Goal: Contribute content: Add original content to the website for others to see

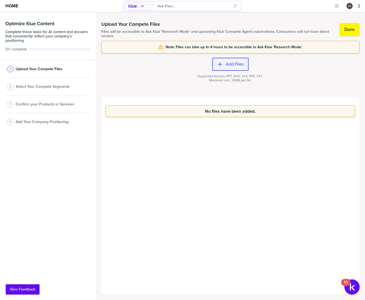
click at [229, 63] on label "Add Files" at bounding box center [235, 63] width 18 height 5
click at [235, 66] on label "Add Files" at bounding box center [235, 63] width 18 height 5
click at [231, 66] on label "Add Files" at bounding box center [235, 63] width 18 height 5
click at [225, 65] on div "button" at bounding box center [224, 63] width 3 height 5
click at [231, 66] on label "Add Files" at bounding box center [235, 63] width 18 height 5
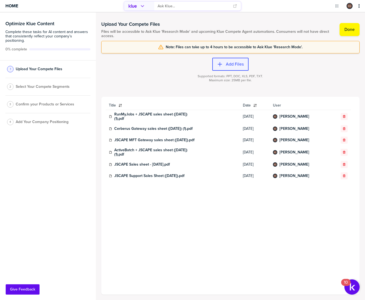
click at [226, 64] on label "Add Files" at bounding box center [235, 63] width 18 height 5
click at [217, 68] on button "Add Files" at bounding box center [230, 64] width 36 height 13
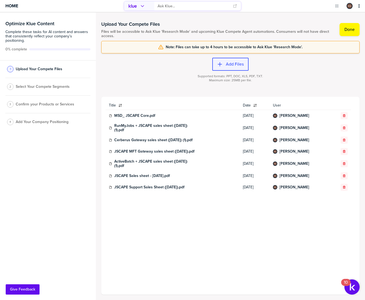
click at [236, 63] on label "Add Files" at bounding box center [235, 63] width 18 height 5
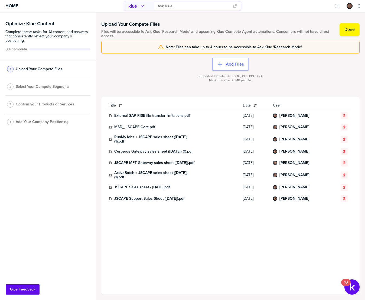
click at [220, 57] on div "Add Files Supported formats: PPT, DOC, XLS, PDF, TXT. Maximum size: 25MB per fi…" at bounding box center [230, 74] width 258 height 43
click at [224, 61] on button "Add Files" at bounding box center [230, 64] width 36 height 13
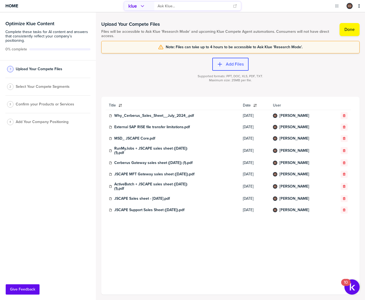
click at [236, 61] on button "Add Files" at bounding box center [230, 64] width 36 height 13
click at [232, 64] on label "Add Files" at bounding box center [235, 63] width 18 height 5
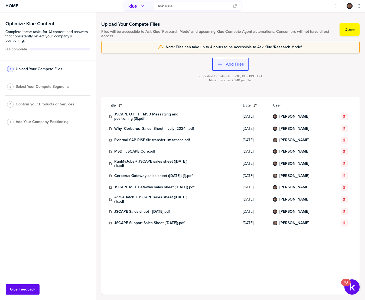
click at [232, 66] on label "Add Files" at bounding box center [235, 63] width 18 height 5
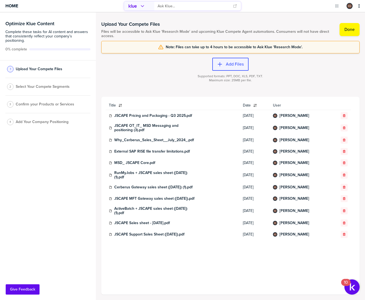
click at [237, 63] on label "Add Files" at bounding box center [235, 63] width 18 height 5
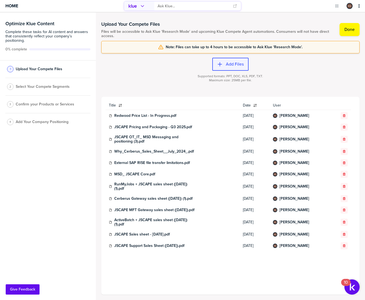
click at [231, 63] on label "Add Files" at bounding box center [235, 63] width 18 height 5
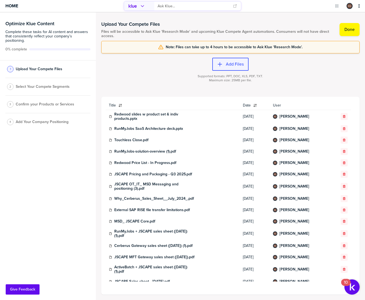
click at [221, 65] on icon "button" at bounding box center [219, 63] width 5 height 5
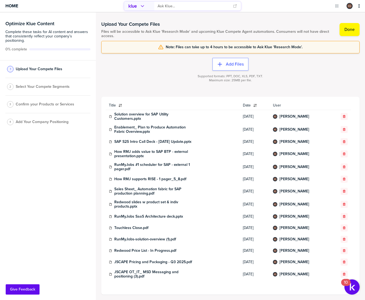
click at [347, 80] on div "Supported formats: PPT, DOC, XLS, PDF, TXT. Maximum size: 25MB per file." at bounding box center [230, 82] width 258 height 22
click at [236, 67] on button "Add Files" at bounding box center [230, 64] width 36 height 13
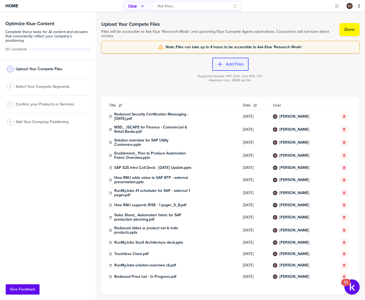
click at [228, 69] on button "Add Files" at bounding box center [230, 64] width 36 height 13
click at [351, 32] on button "Done" at bounding box center [350, 29] width 20 height 13
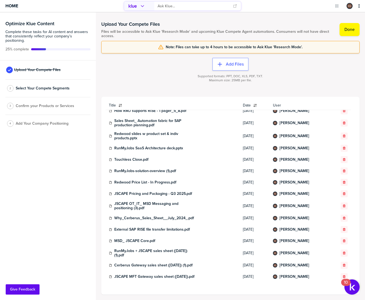
scroll to position [133, 0]
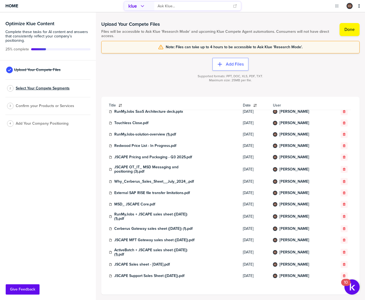
click at [52, 87] on span "Select Your Compete Segments" at bounding box center [43, 88] width 54 height 4
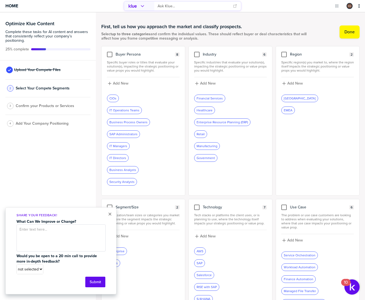
click at [108, 213] on div "× Share Your Feedback! What Can We Improve or Change? Would you be open to a 20…" at bounding box center [60, 250] width 111 height 87
click at [111, 215] on button "×" at bounding box center [110, 214] width 4 height 7
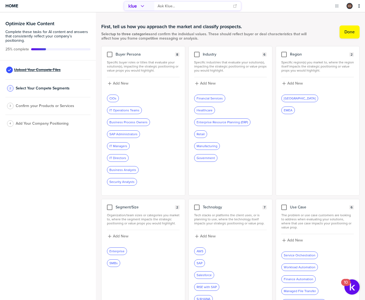
click at [52, 70] on span "Upload Your Compete Files" at bounding box center [37, 70] width 47 height 4
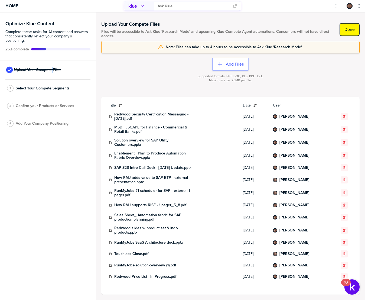
click at [345, 32] on label "Done" at bounding box center [350, 29] width 10 height 5
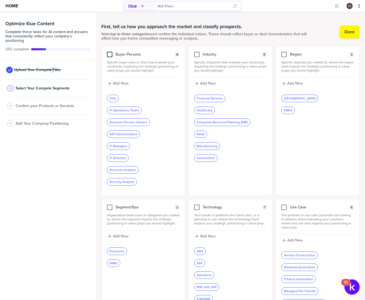
click at [109, 53] on div at bounding box center [109, 54] width 5 height 5
click at [110, 52] on input "checkbox" at bounding box center [110, 52] width 0 height 0
click at [196, 56] on div at bounding box center [196, 54] width 5 height 5
click at [197, 52] on input "checkbox" at bounding box center [197, 52] width 0 height 0
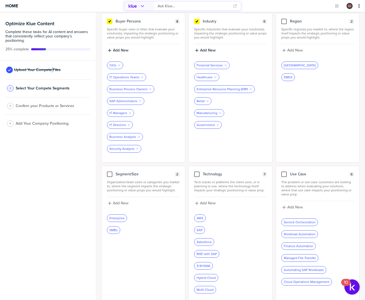
scroll to position [33, 0]
click at [281, 173] on div at bounding box center [283, 173] width 5 height 5
click at [284, 171] on input "checkbox" at bounding box center [284, 171] width 0 height 0
click at [197, 173] on div at bounding box center [196, 173] width 5 height 5
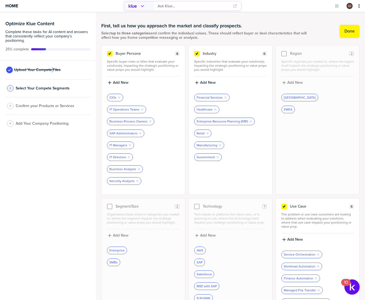
scroll to position [0, 0]
click at [347, 31] on label "Done" at bounding box center [350, 31] width 10 height 5
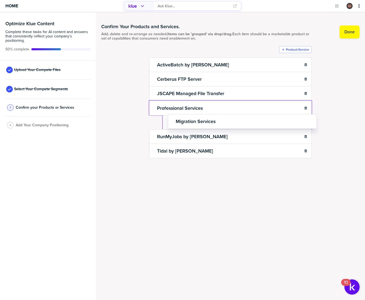
drag, startPoint x: 252, startPoint y: 107, endPoint x: 268, endPoint y: 119, distance: 20.2
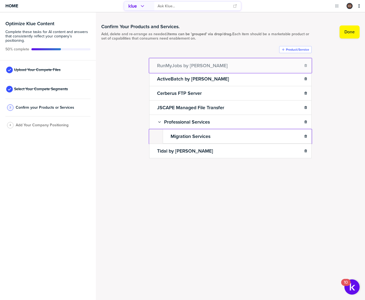
drag, startPoint x: 153, startPoint y: 136, endPoint x: 150, endPoint y: 58, distance: 78.0
click at [150, 58] on body "Home Optimize Klue Content Complete these tasks for AI content and answers that…" at bounding box center [182, 150] width 365 height 300
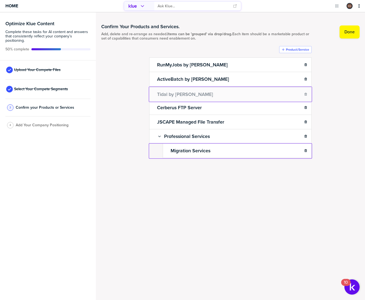
drag, startPoint x: 153, startPoint y: 150, endPoint x: 154, endPoint y: 91, distance: 59.1
click at [154, 91] on body "Home Optimize Klue Content Complete these tasks for AI content and answers that…" at bounding box center [182, 150] width 365 height 300
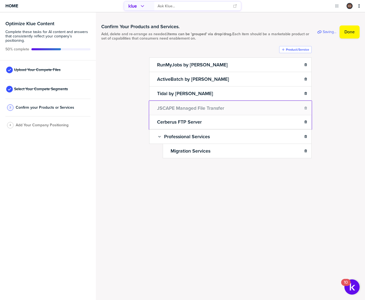
drag, startPoint x: 152, startPoint y: 122, endPoint x: 155, endPoint y: 108, distance: 15.1
click at [155, 108] on body "Home Optimize Klue Content Complete these tasks for AI content and answers that…" at bounding box center [182, 150] width 365 height 300
click at [348, 33] on label "Done" at bounding box center [350, 31] width 10 height 5
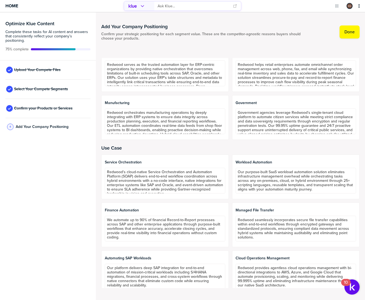
scroll to position [276, 0]
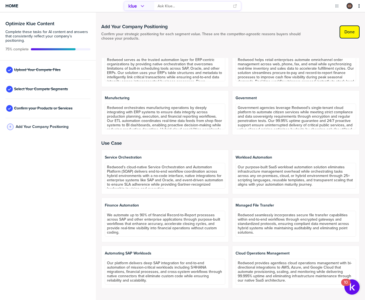
click at [349, 32] on label "Done" at bounding box center [350, 31] width 10 height 5
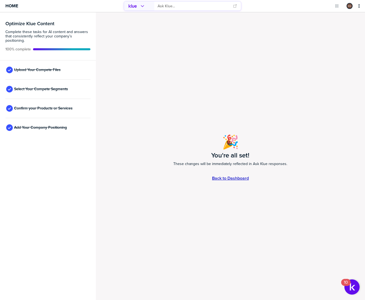
click at [239, 177] on link "Back to Dashboard" at bounding box center [230, 178] width 37 height 5
click at [24, 68] on span "Upload Your Compete Files" at bounding box center [37, 70] width 47 height 4
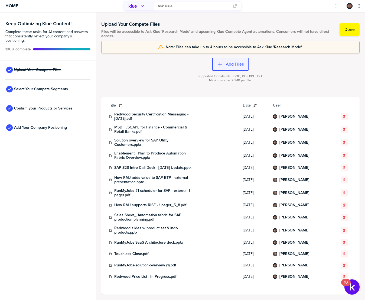
click at [231, 65] on label "Add Files" at bounding box center [235, 63] width 18 height 5
click at [229, 65] on label "Add Files" at bounding box center [235, 63] width 18 height 5
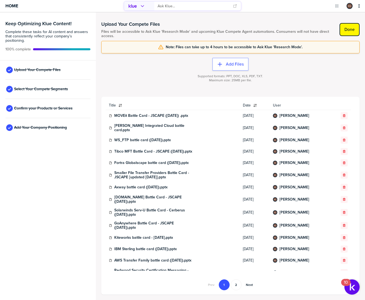
click at [352, 28] on label "Done" at bounding box center [350, 29] width 10 height 5
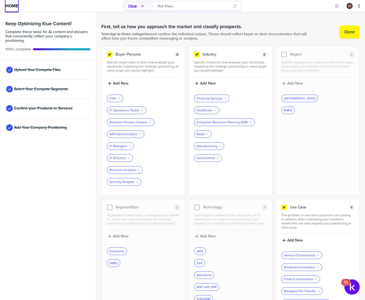
click at [8, 6] on span "Home" at bounding box center [11, 6] width 13 height 5
click at [348, 31] on label "Done" at bounding box center [350, 31] width 10 height 5
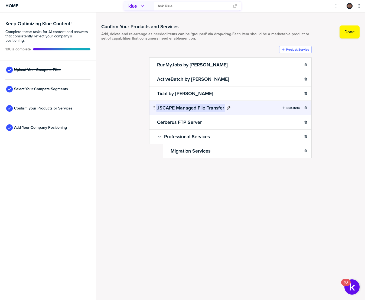
click at [228, 108] on icon at bounding box center [229, 108] width 4 height 4
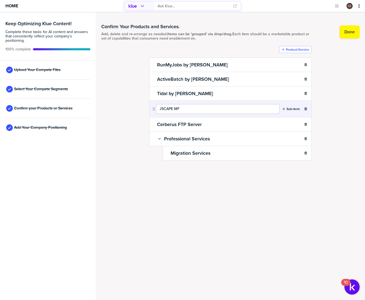
type input "JSCAPE MFT"
click at [344, 39] on div "Confirm Your Products and Services. Add, delete and re-arrange as needed. Items…" at bounding box center [230, 32] width 258 height 28
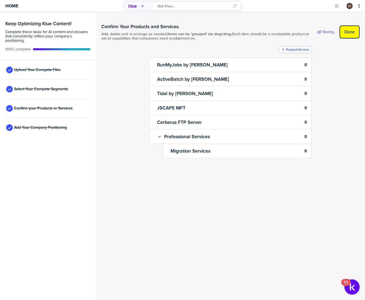
click at [348, 34] on label "Done" at bounding box center [350, 31] width 10 height 5
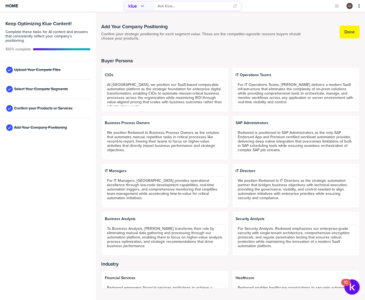
click at [348, 34] on label "Done" at bounding box center [350, 31] width 10 height 5
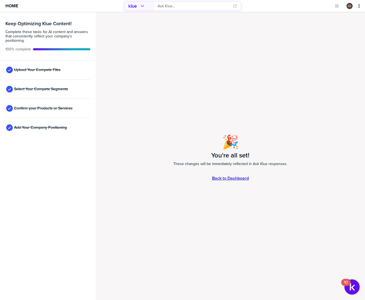
click at [236, 179] on link "Back to Dashboard" at bounding box center [230, 178] width 37 height 5
